Goal: Transaction & Acquisition: Purchase product/service

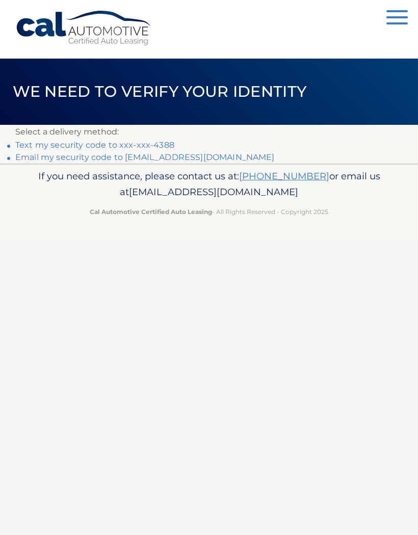
click at [140, 136] on p "Select a delivery method:" at bounding box center [208, 132] width 387 height 14
click at [115, 145] on link "Text my security code to xxx-xxx-4388" at bounding box center [94, 145] width 159 height 10
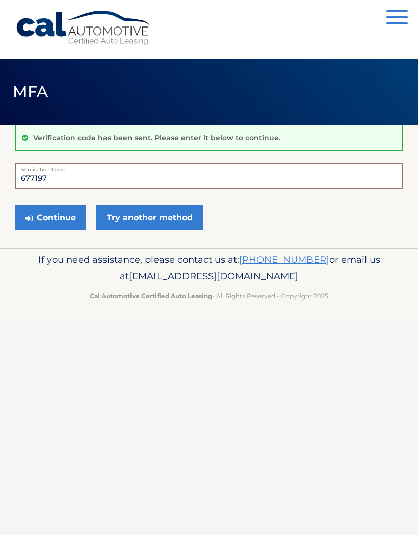
type input "677197"
click at [65, 212] on button "Continue" at bounding box center [50, 217] width 71 height 25
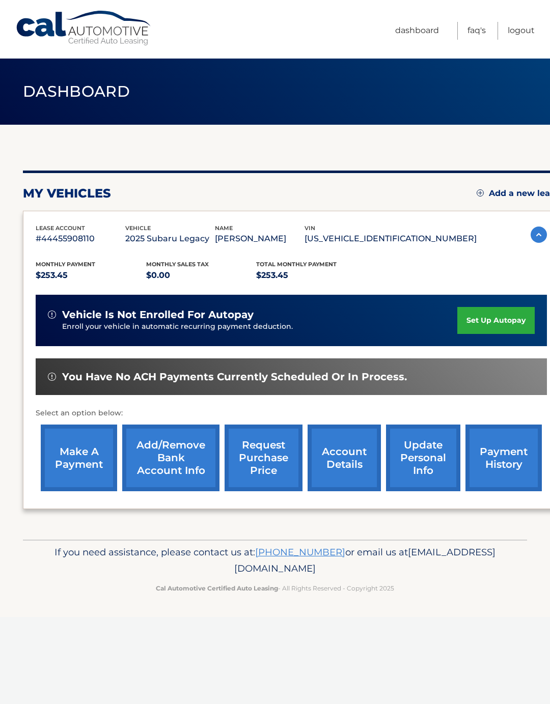
click at [80, 453] on link "make a payment" at bounding box center [79, 458] width 76 height 67
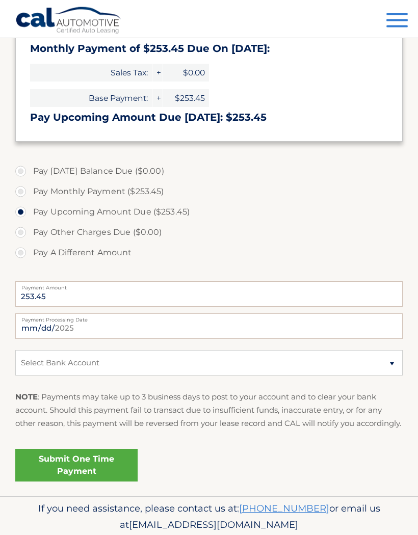
scroll to position [196, 0]
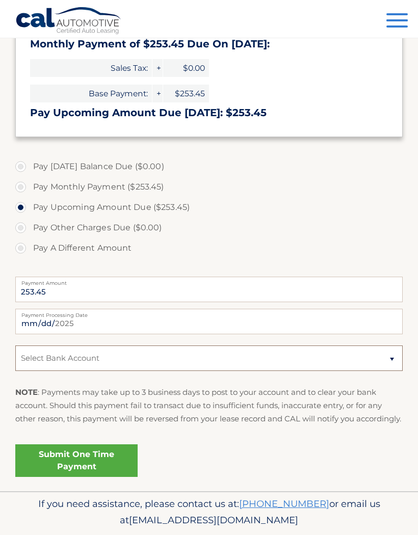
click at [392, 359] on select "Select Bank Account Checking BANK OF AMERICA, N.A. *****4901 Checking BANK OF A…" at bounding box center [208, 357] width 387 height 25
select select "NzgwZDJmOTYtMDY0YS00YjEyLWE0ZGQtZTI5MWI2OGU1YTA5"
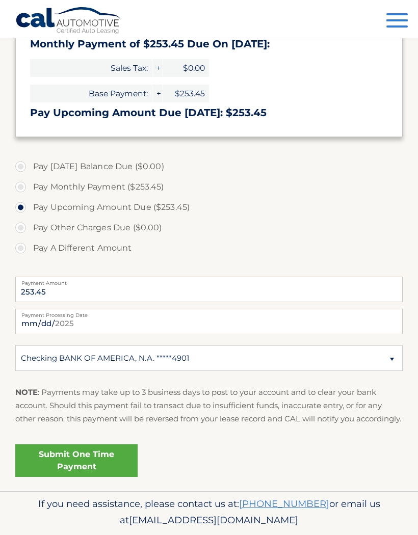
click at [94, 468] on link "Submit One Time Payment" at bounding box center [76, 460] width 122 height 33
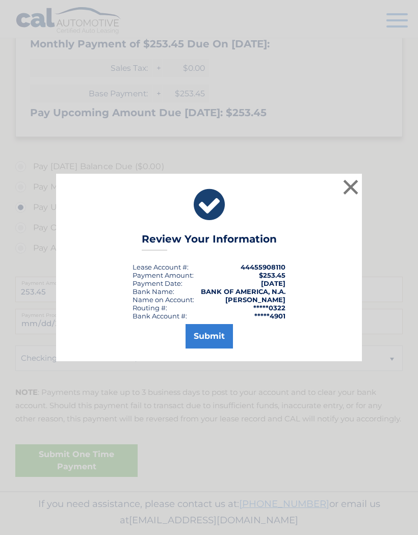
click at [214, 348] on button "Submit" at bounding box center [208, 336] width 47 height 24
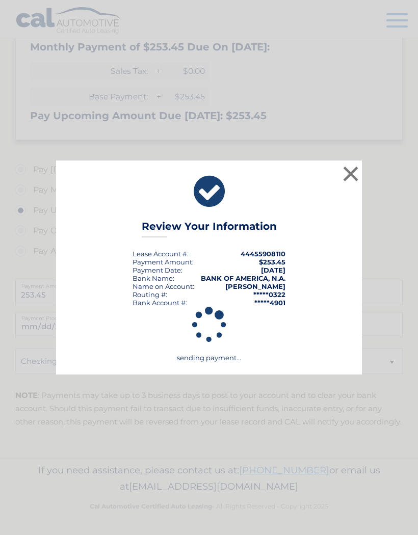
scroll to position [159, 0]
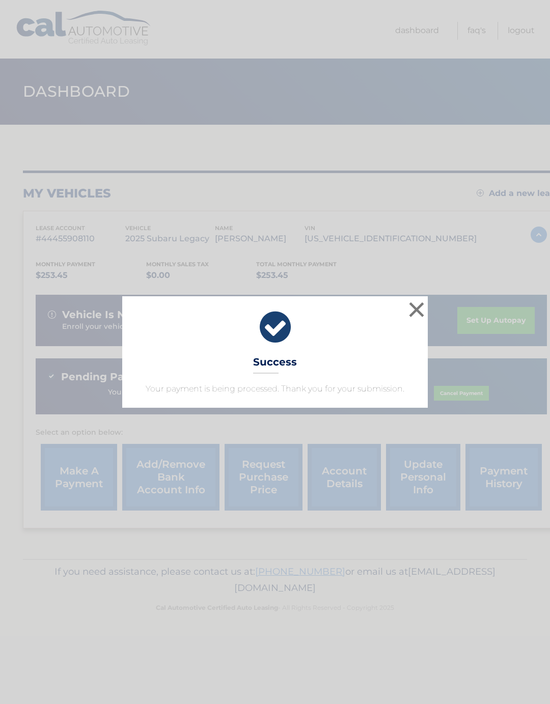
click at [417, 303] on button "×" at bounding box center [416, 309] width 20 height 20
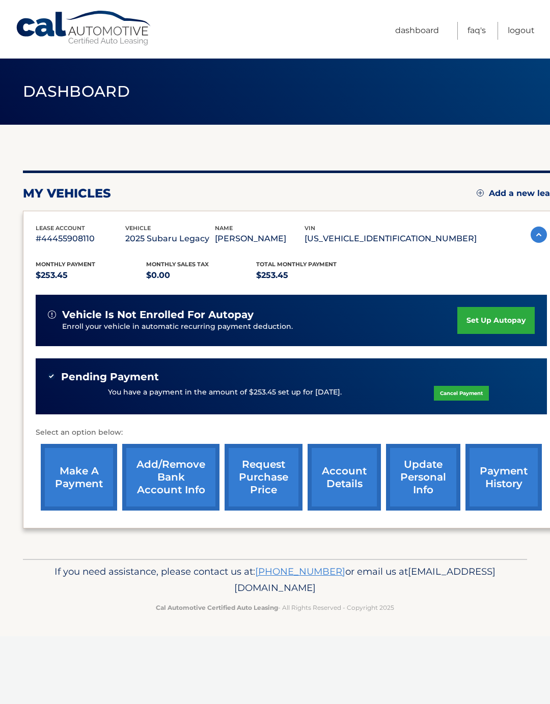
click at [524, 27] on link "Logout" at bounding box center [521, 31] width 27 height 18
